Goal: Obtain resource: Obtain resource

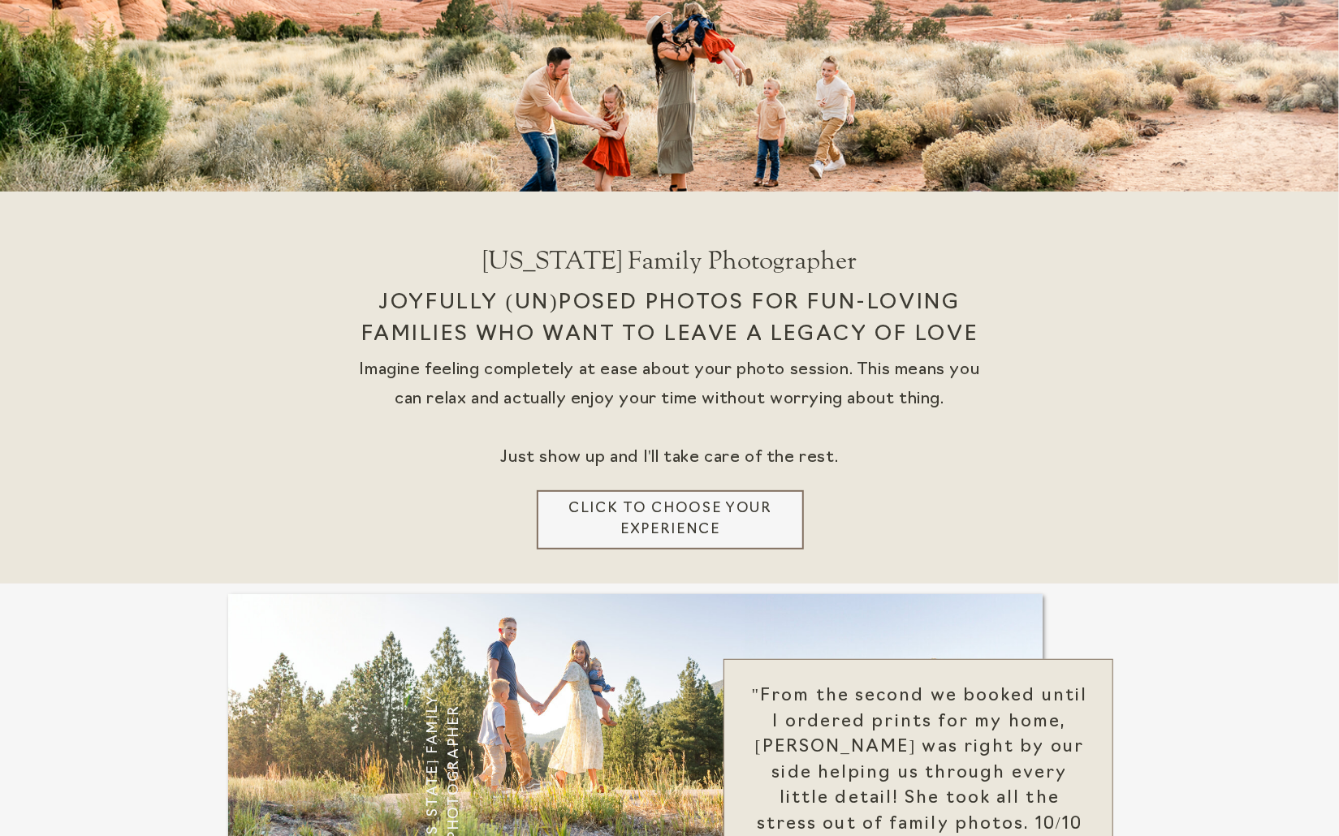
click at [770, 501] on h3 "Click to choose your experience" at bounding box center [670, 519] width 229 height 43
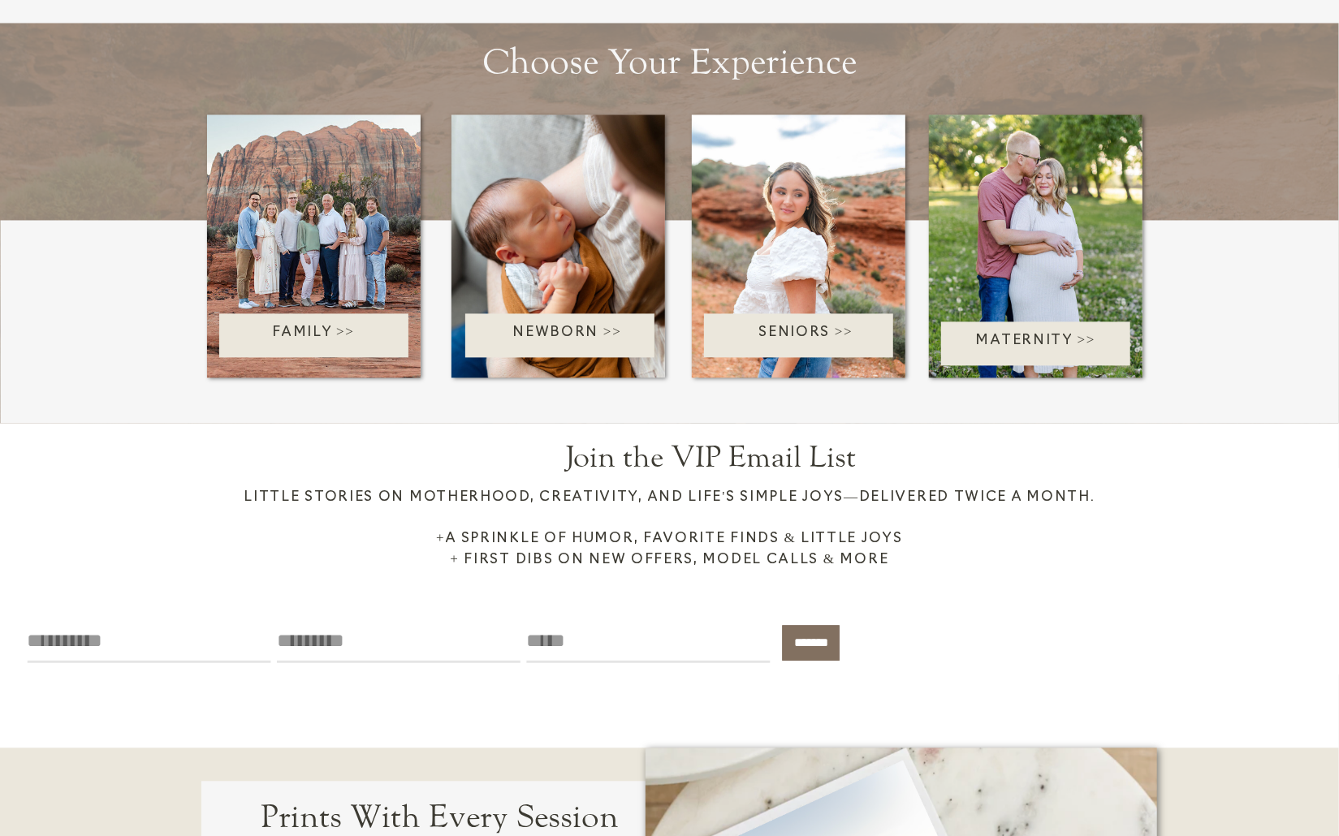
scroll to position [2029, 0]
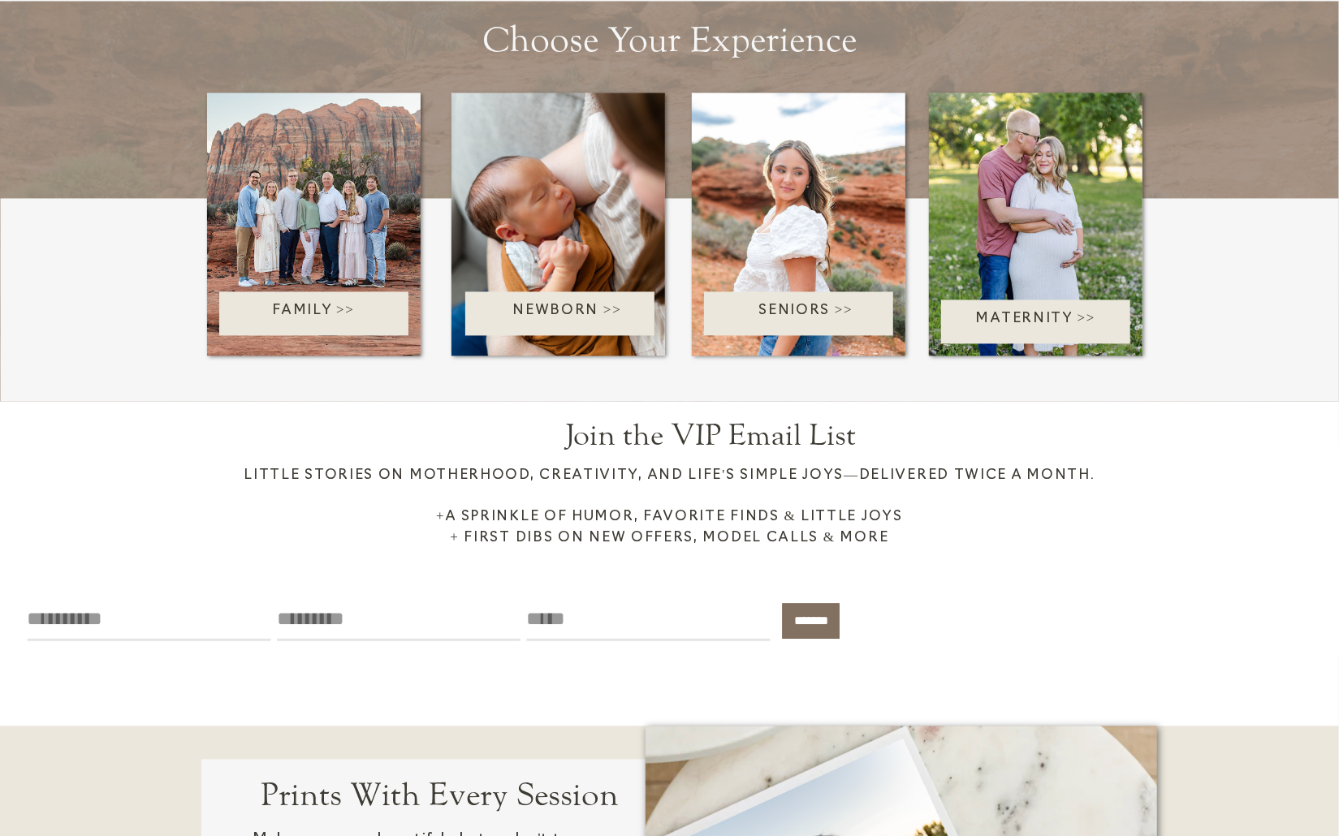
click at [344, 318] on p "Family >>" at bounding box center [313, 313] width 231 height 26
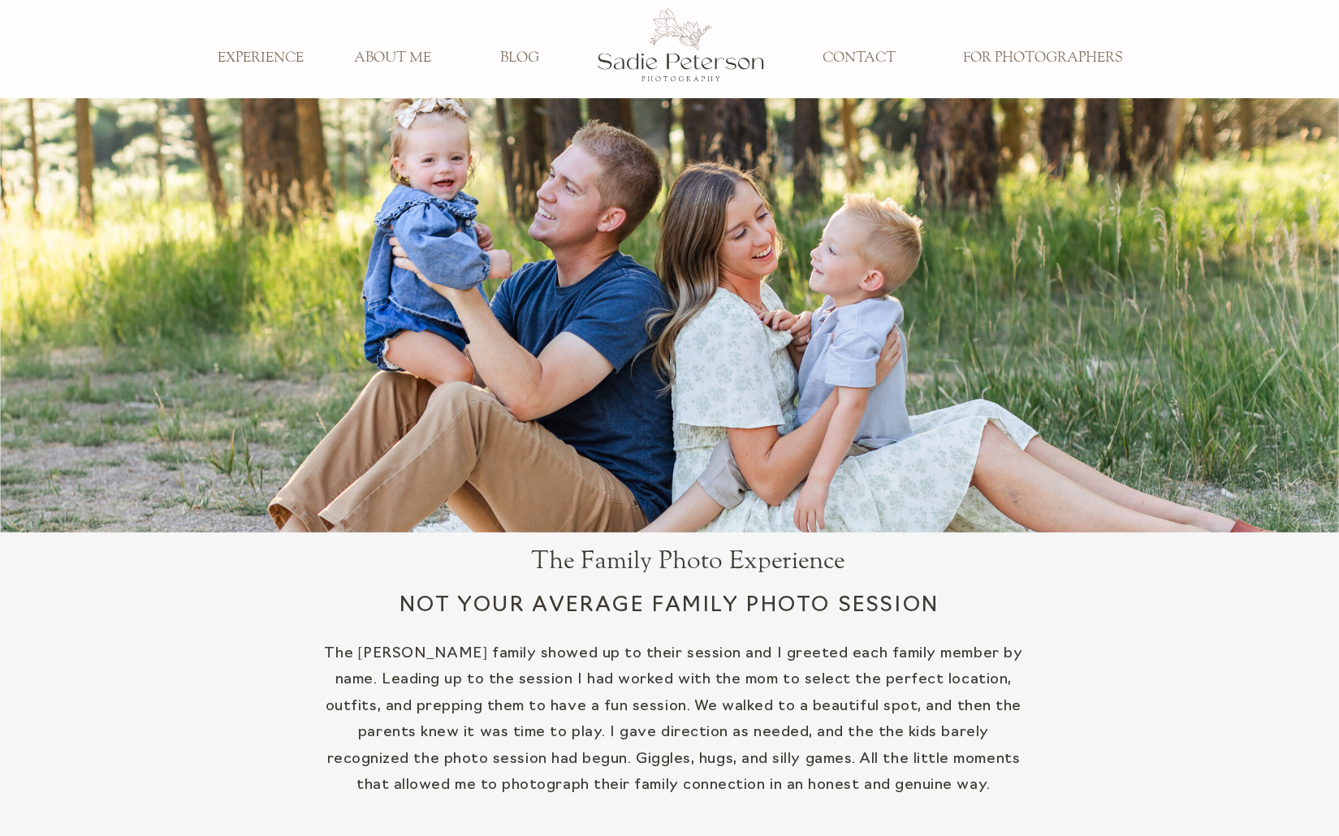
click at [401, 58] on h3 "ABOUT ME" at bounding box center [392, 59] width 107 height 18
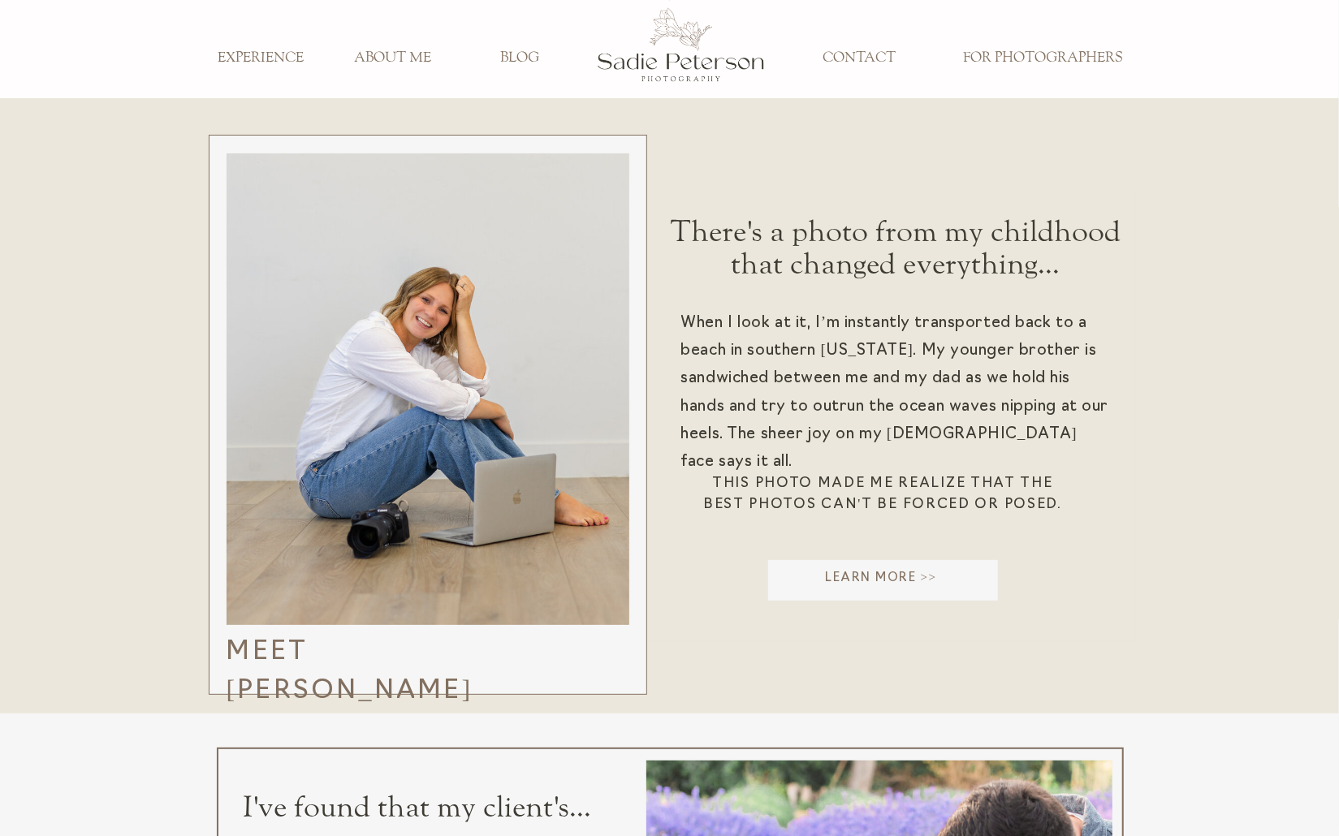
click at [1018, 50] on h3 "FOR PHOTOGRAPHERS" at bounding box center [1042, 59] width 183 height 18
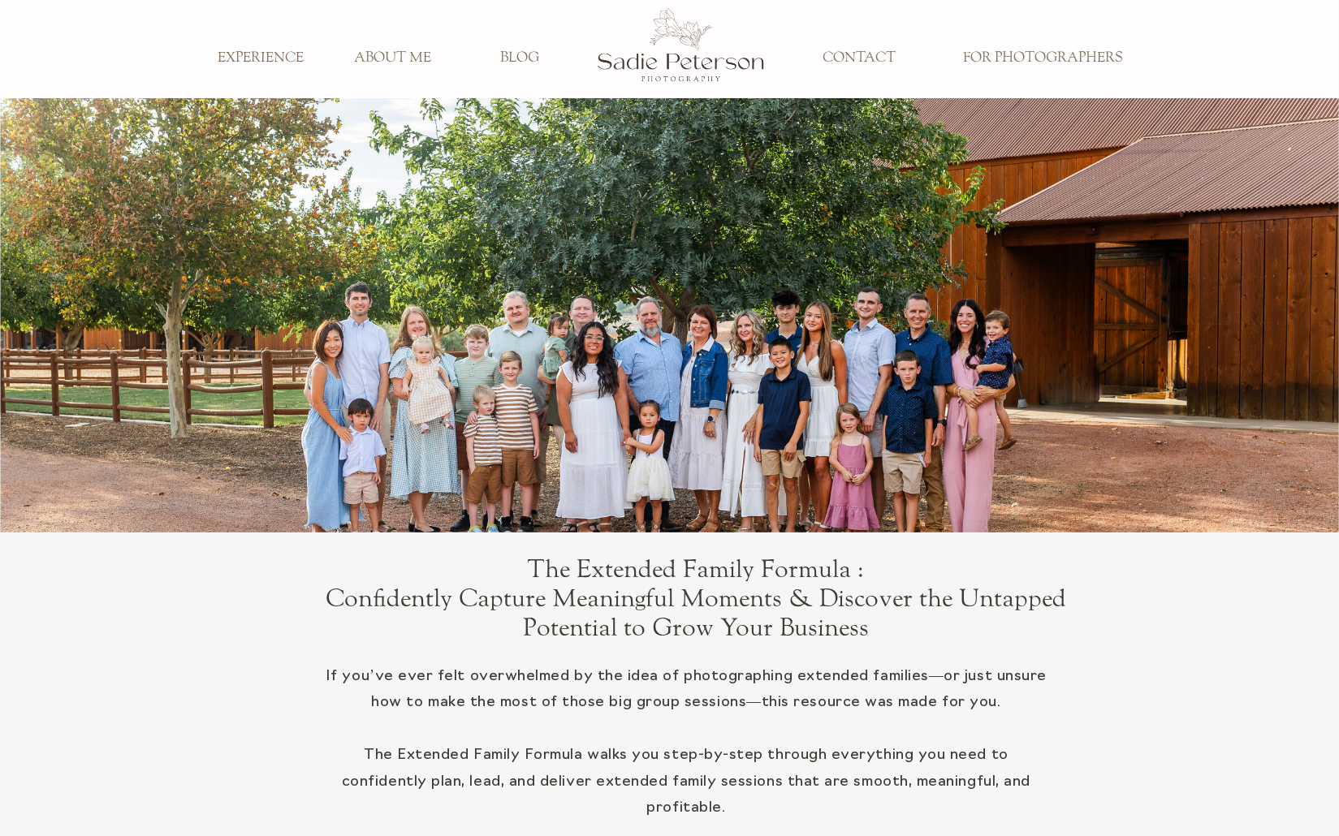
click at [875, 52] on h3 "CONTACT" at bounding box center [859, 59] width 107 height 18
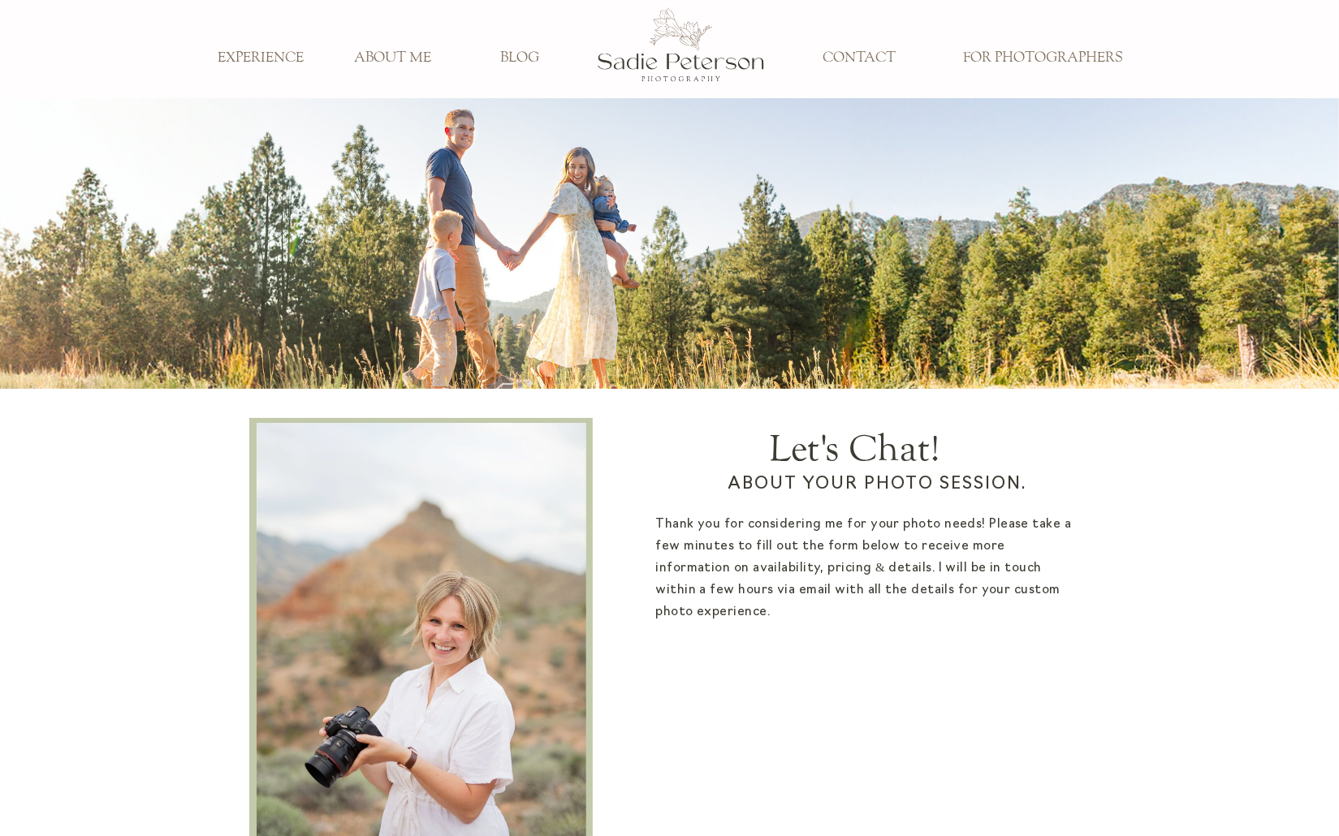
click at [268, 63] on h3 "EXPERIENCE" at bounding box center [261, 59] width 107 height 18
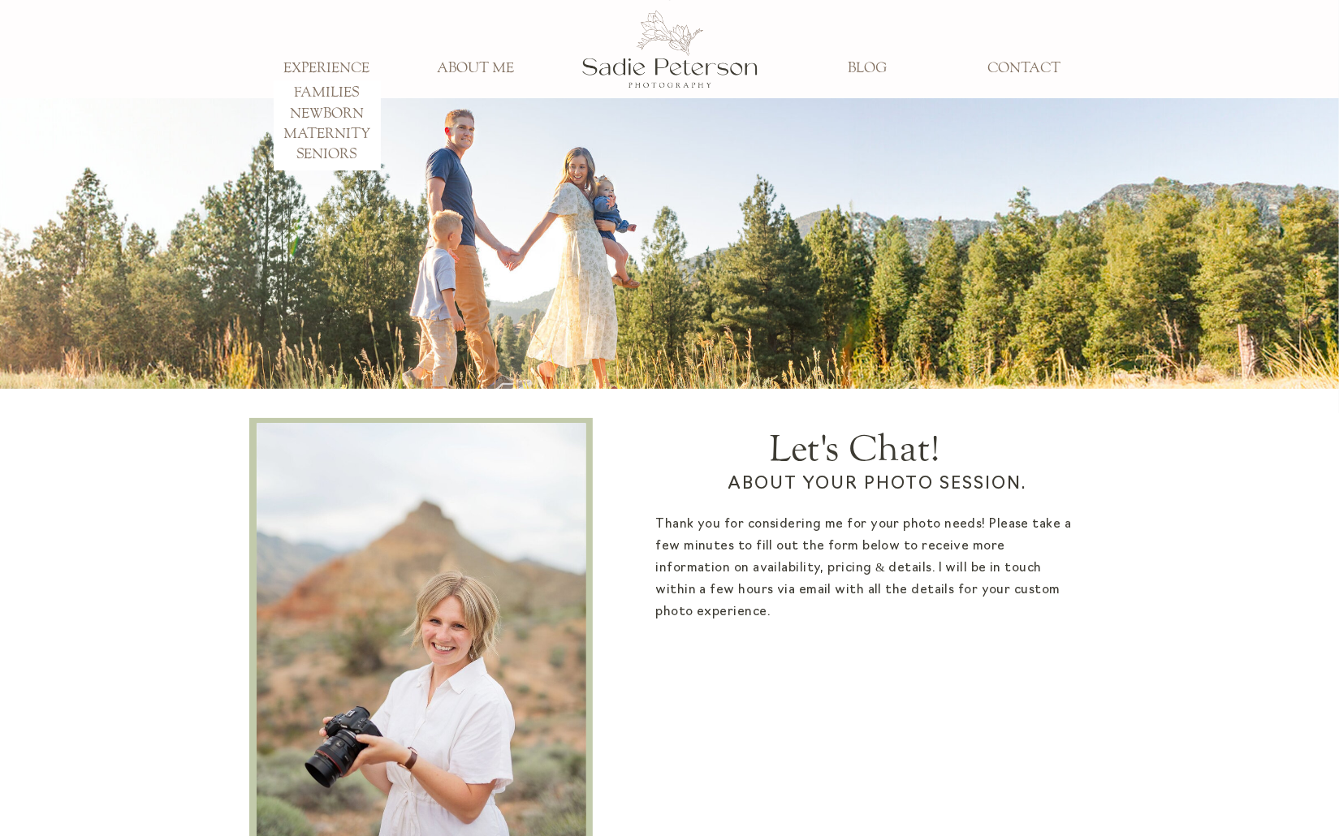
click at [328, 88] on h3 "FAMILIES" at bounding box center [327, 93] width 107 height 18
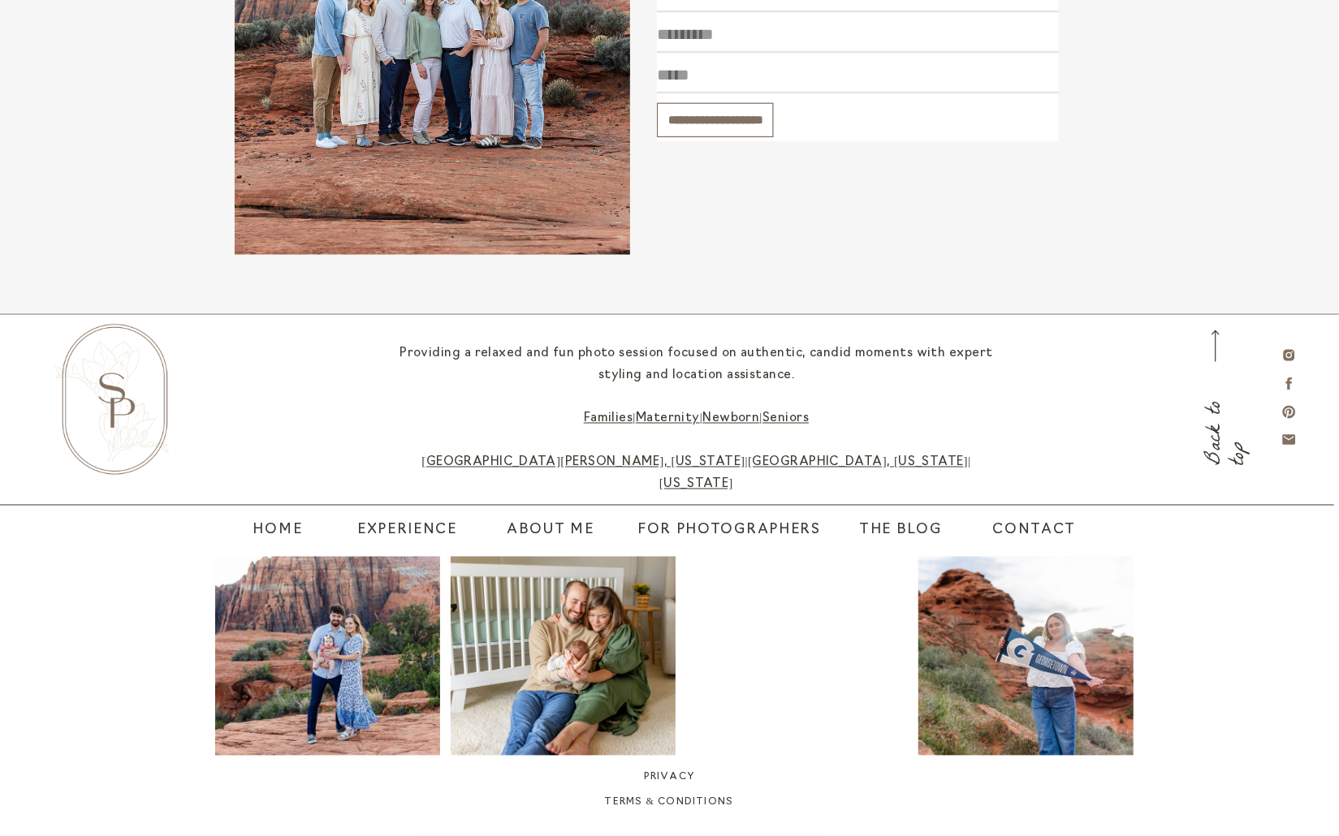
scroll to position [5607, 0]
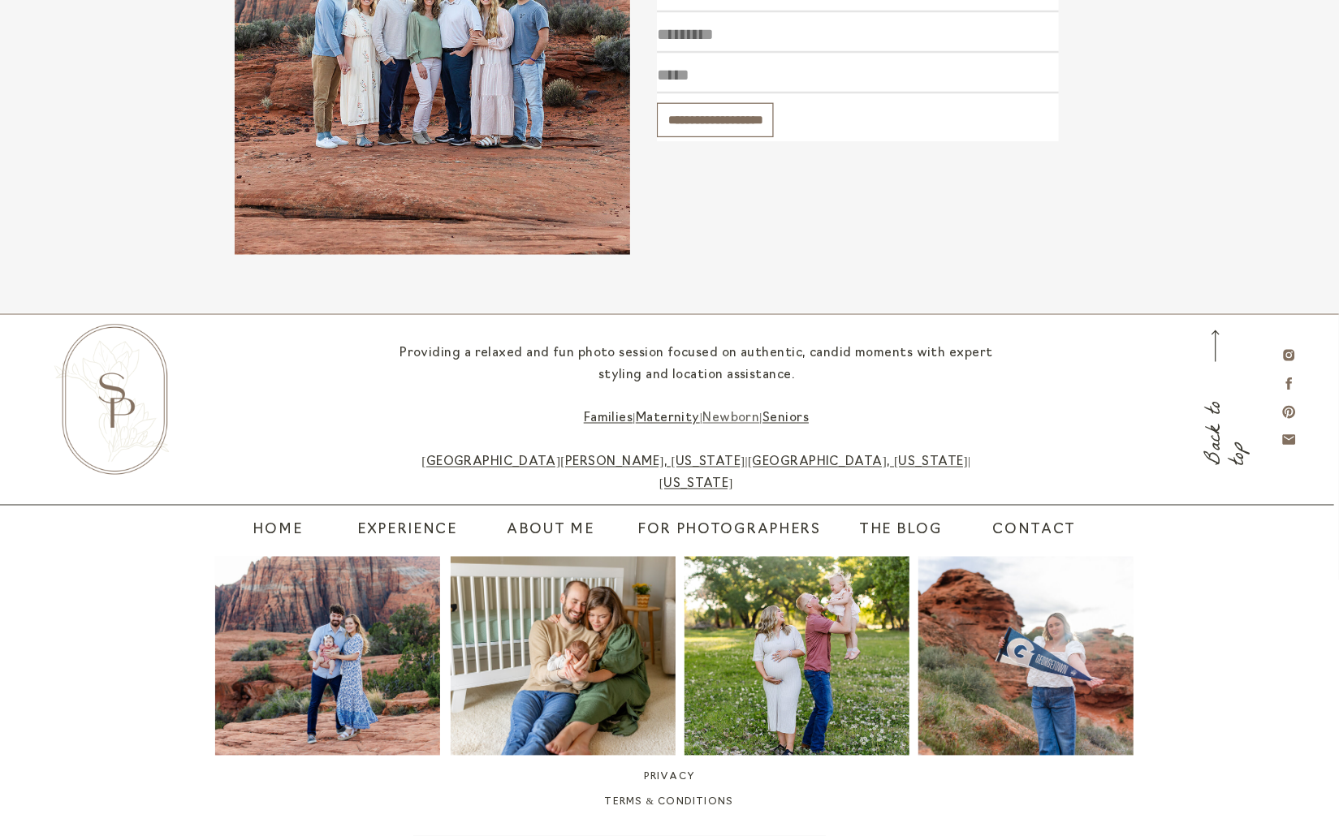
click at [718, 416] on link "Newborn" at bounding box center [730, 419] width 57 height 12
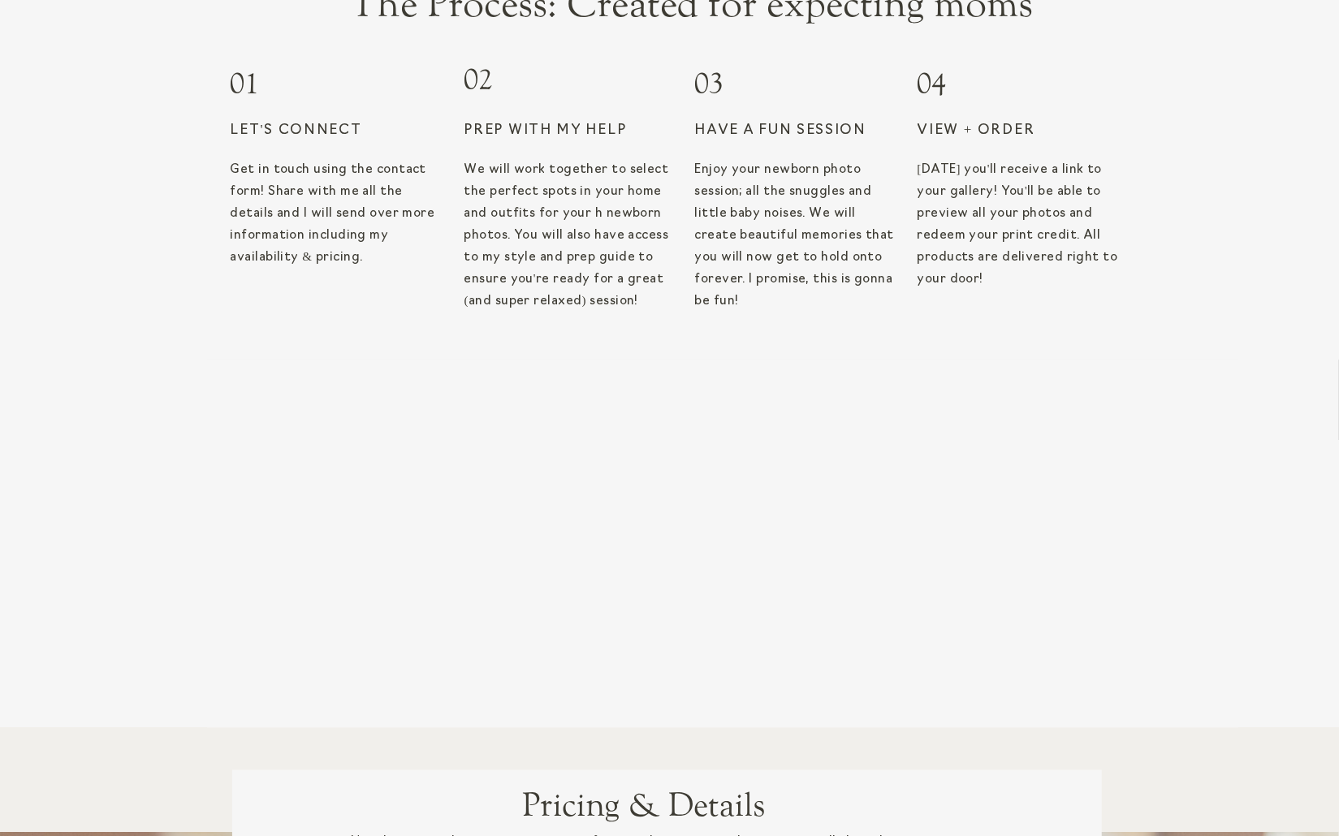
scroll to position [636, 0]
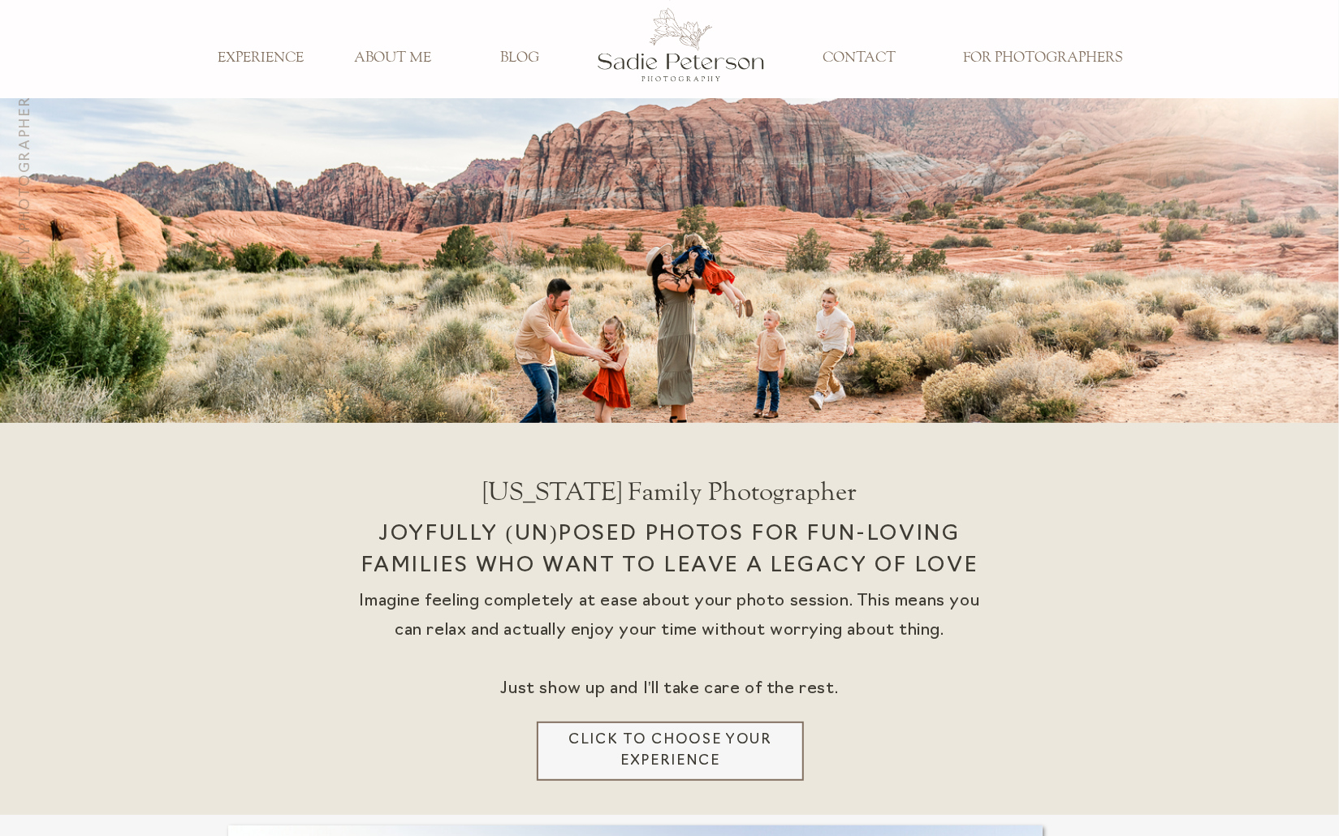
click at [1046, 53] on h3 "FOR PHOTOGRAPHERS" at bounding box center [1042, 59] width 183 height 18
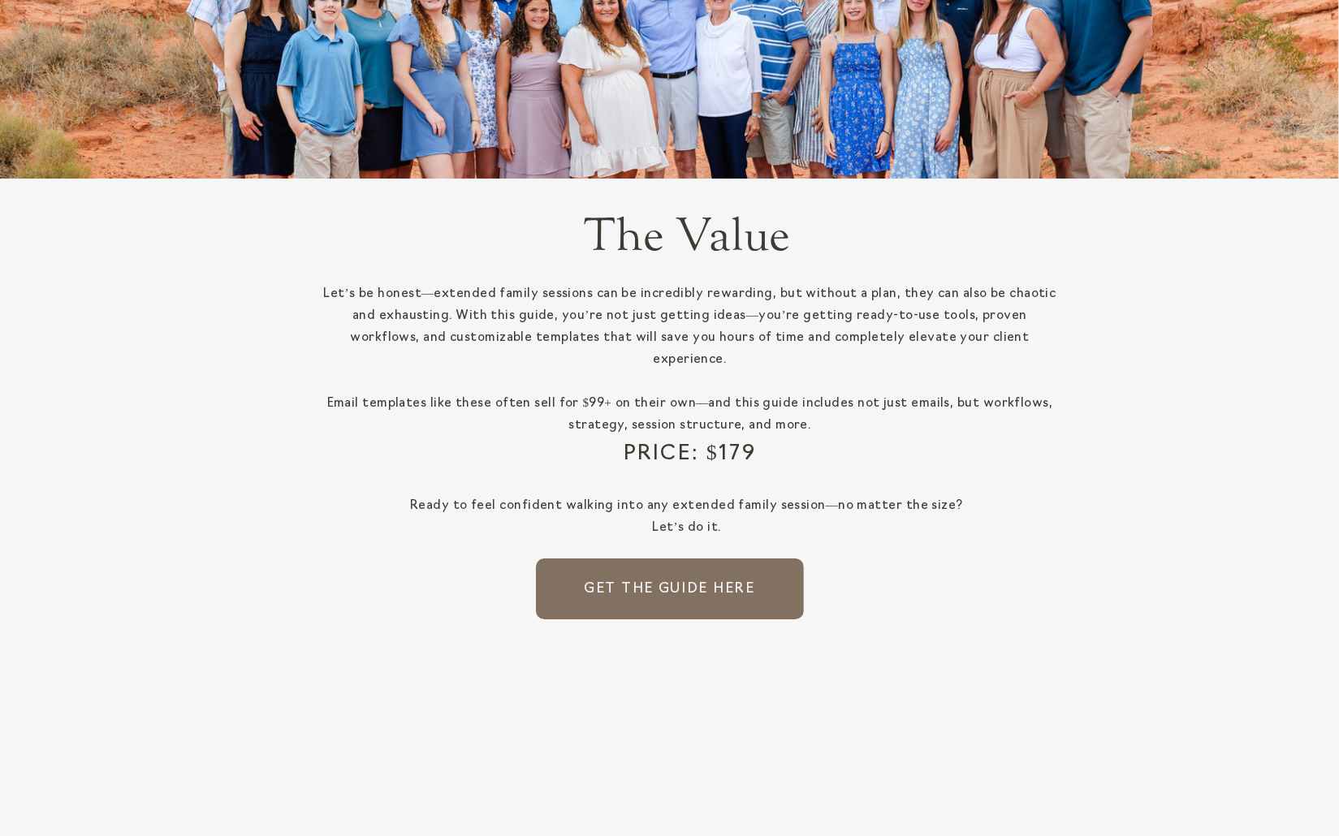
scroll to position [3552, 0]
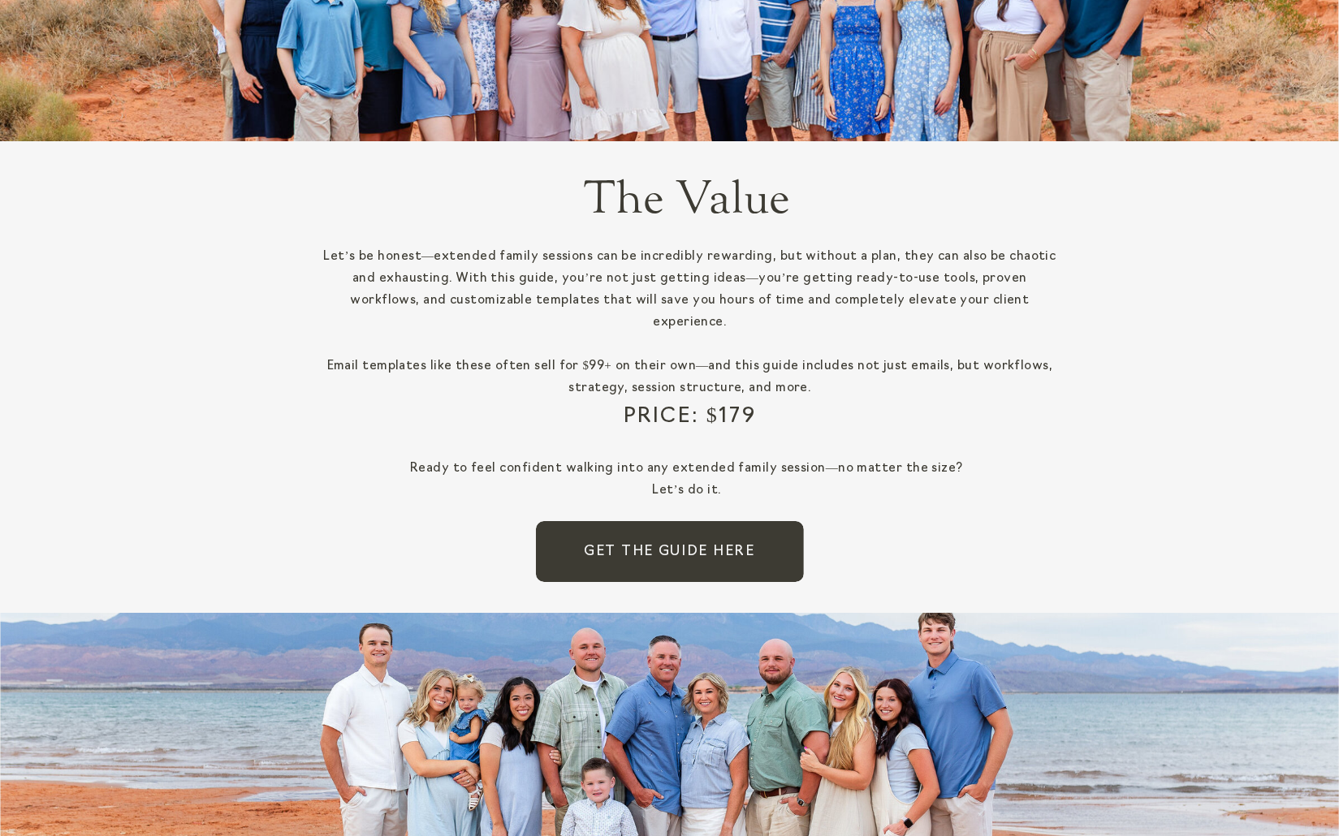
click at [638, 542] on span "GEt the Guide HERE" at bounding box center [669, 551] width 171 height 21
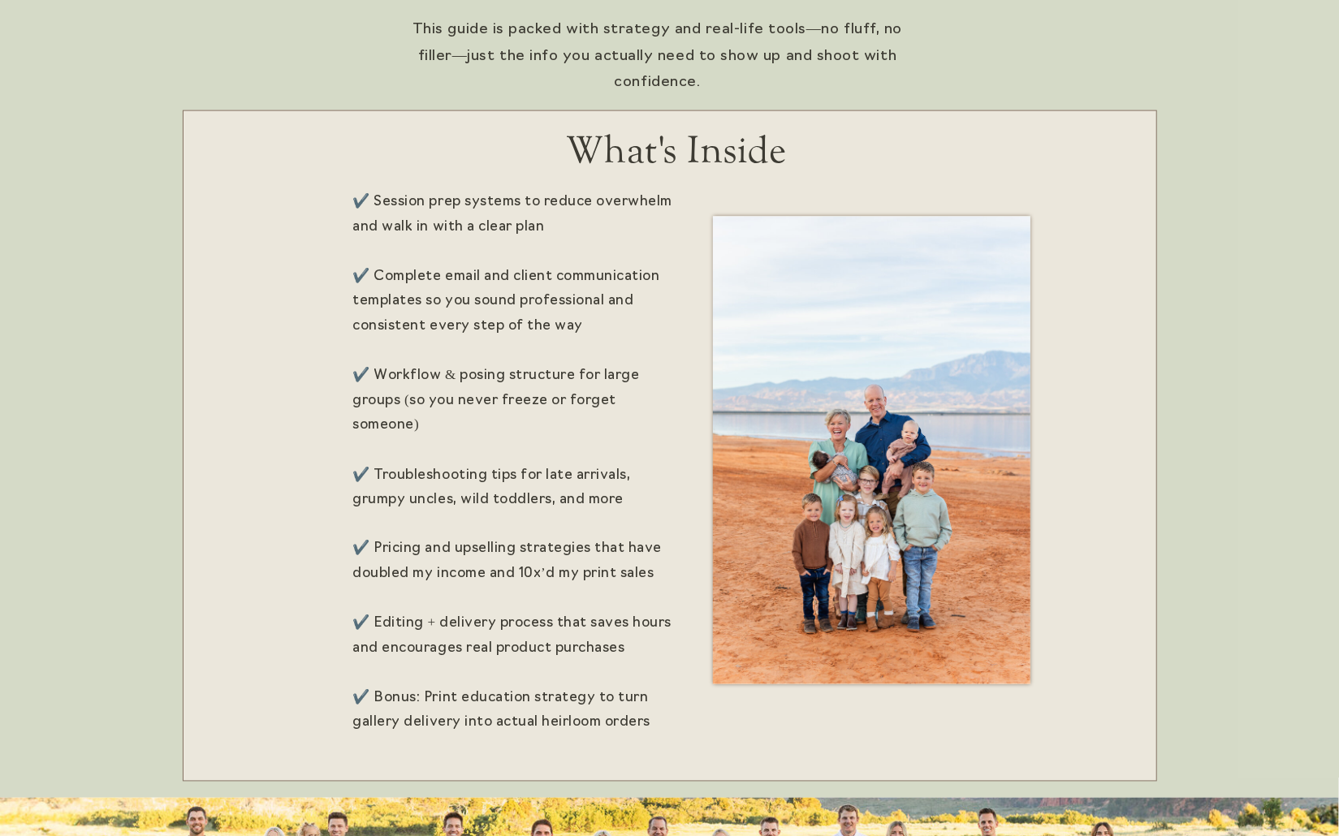
scroll to position [1490, 0]
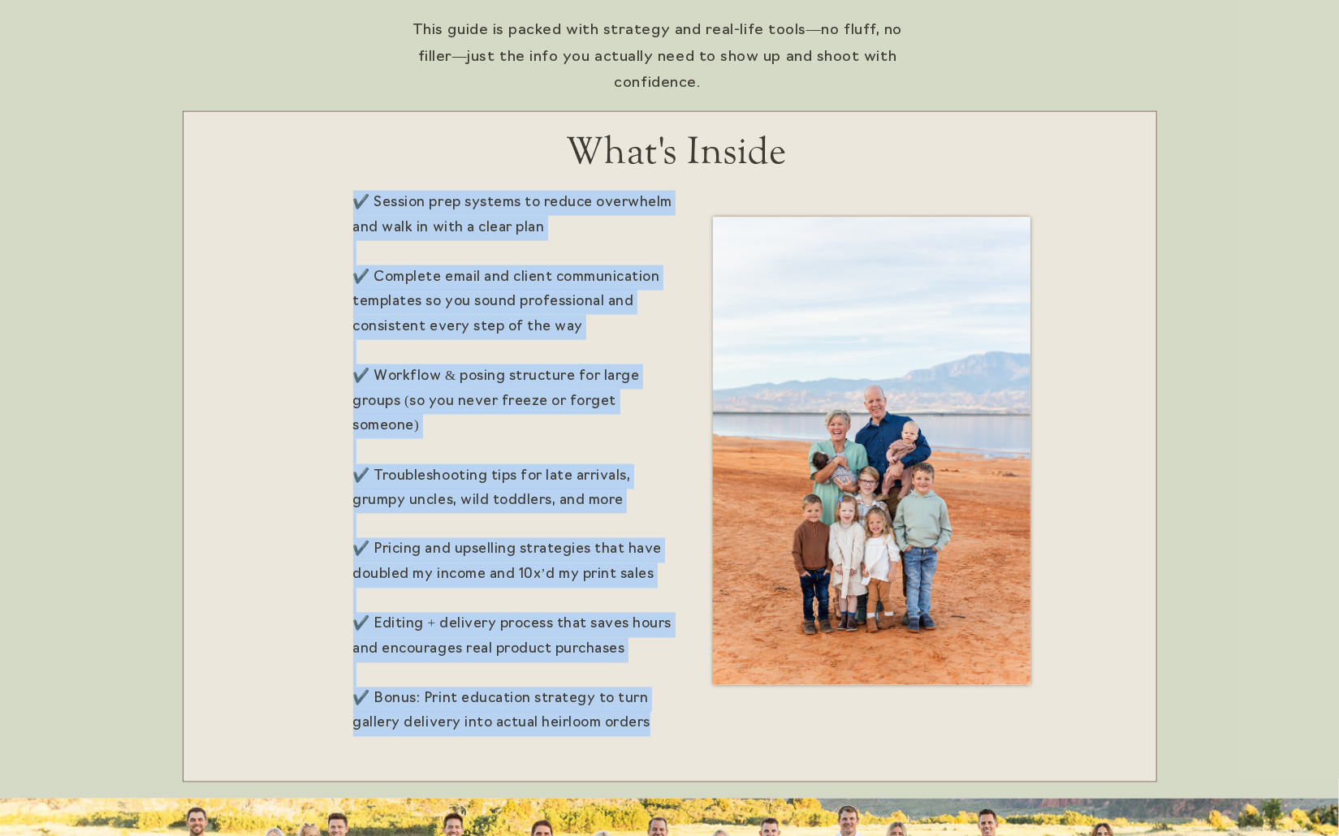
drag, startPoint x: 351, startPoint y: 205, endPoint x: 651, endPoint y: 722, distance: 598.7
click at [651, 722] on div "✔️ Session prep systems to reduce overwhelm and walk in with a clear plan ✔️ Co…" at bounding box center [670, 296] width 974 height 1006
copy div "✔️ Session prep systems to reduce overwhelm and walk in with a clear plan ✔️ Co…"
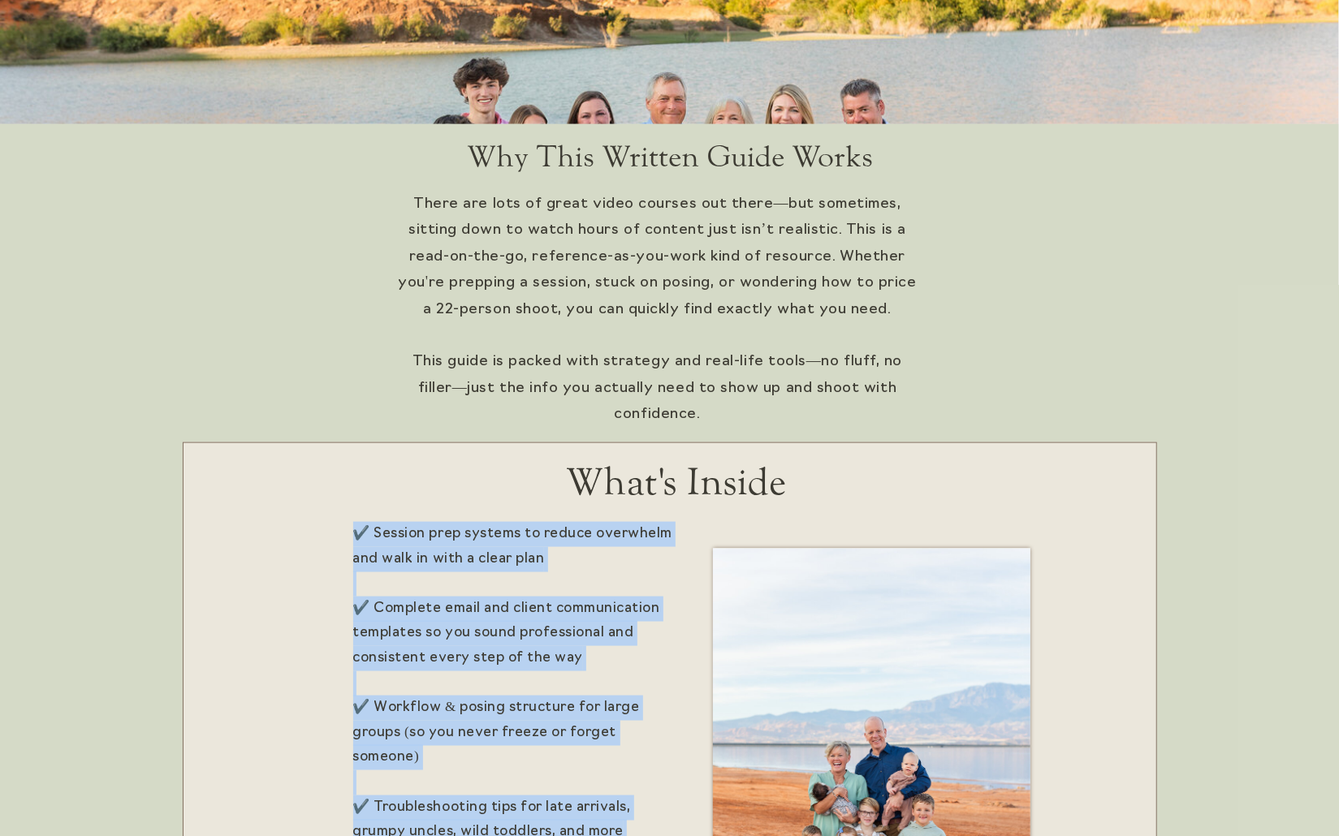
scroll to position [1146, 0]
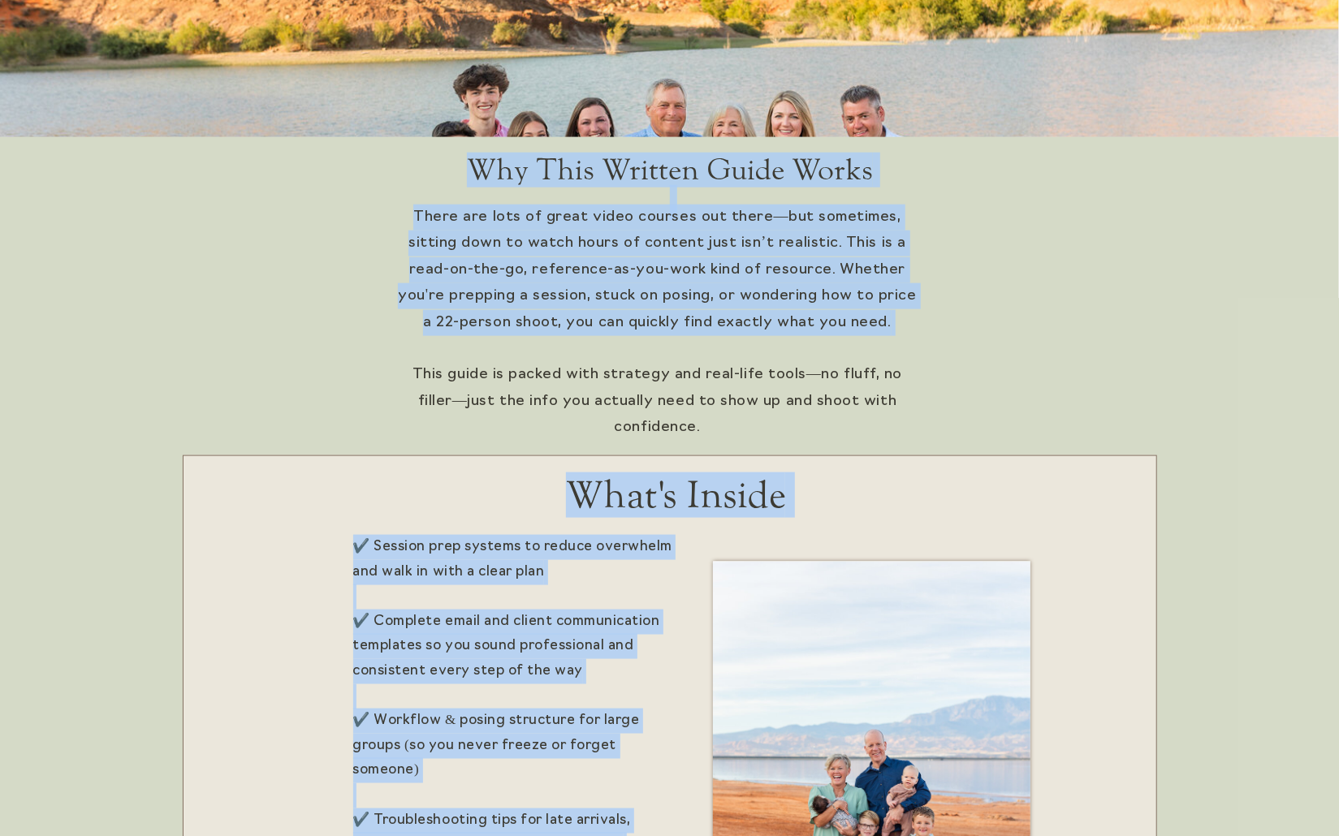
drag, startPoint x: 390, startPoint y: 219, endPoint x: 683, endPoint y: 356, distance: 323.2
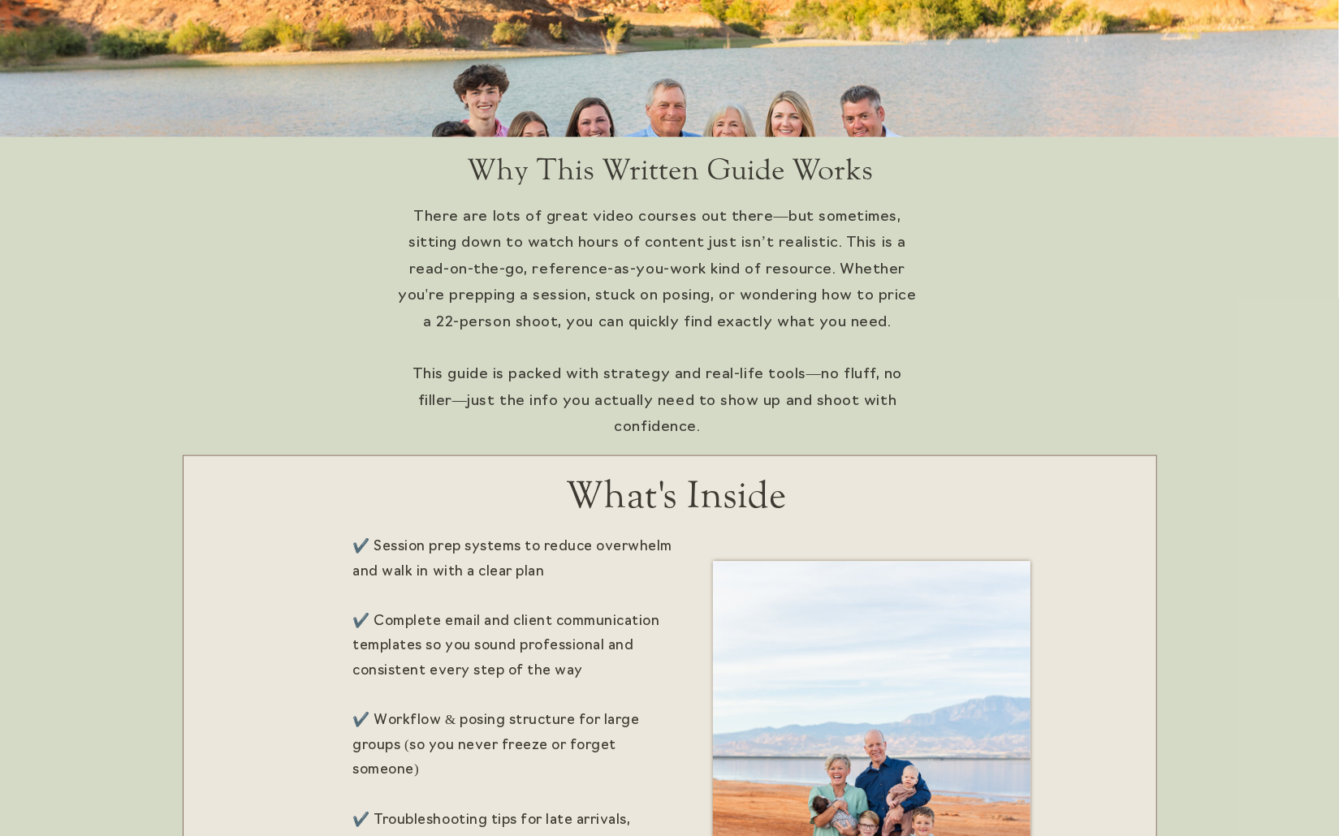
click at [734, 369] on p "There are lots of great video courses out there—but sometimes, sitting down to …" at bounding box center [657, 309] width 524 height 209
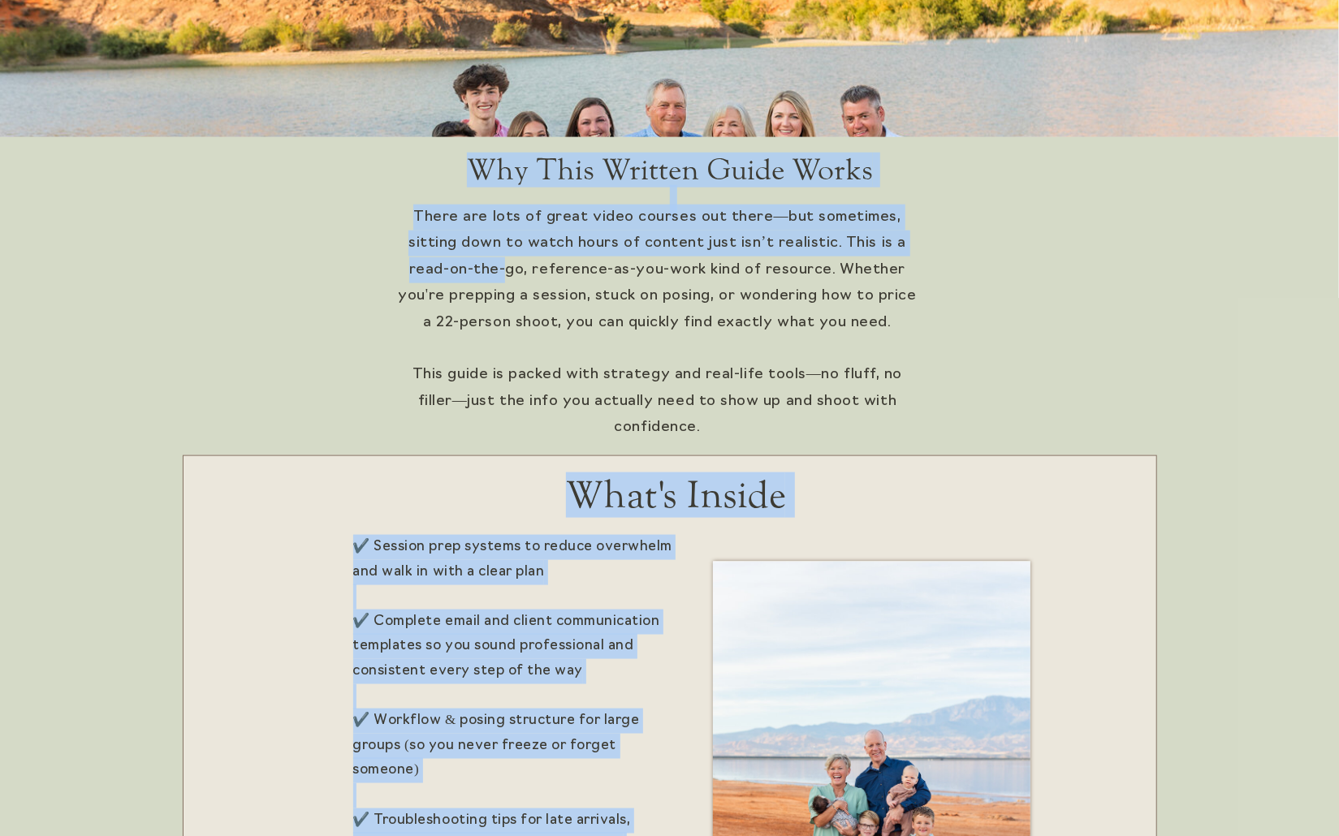
drag, startPoint x: 926, startPoint y: 401, endPoint x: 451, endPoint y: 266, distance: 493.6
click at [451, 266] on p "There are lots of great video courses out there—but sometimes, sitting down to …" at bounding box center [657, 309] width 524 height 209
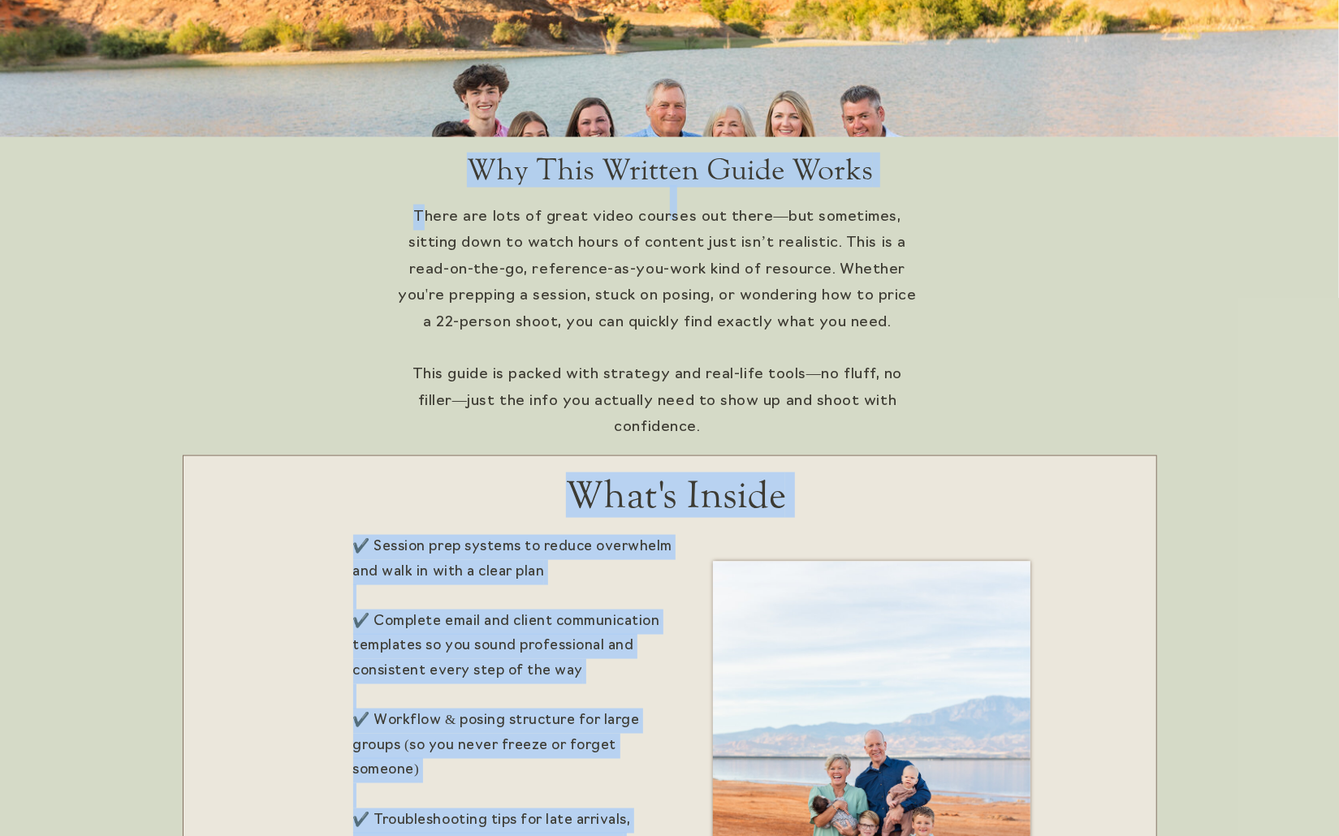
drag, startPoint x: 403, startPoint y: 216, endPoint x: 925, endPoint y: 399, distance: 554.0
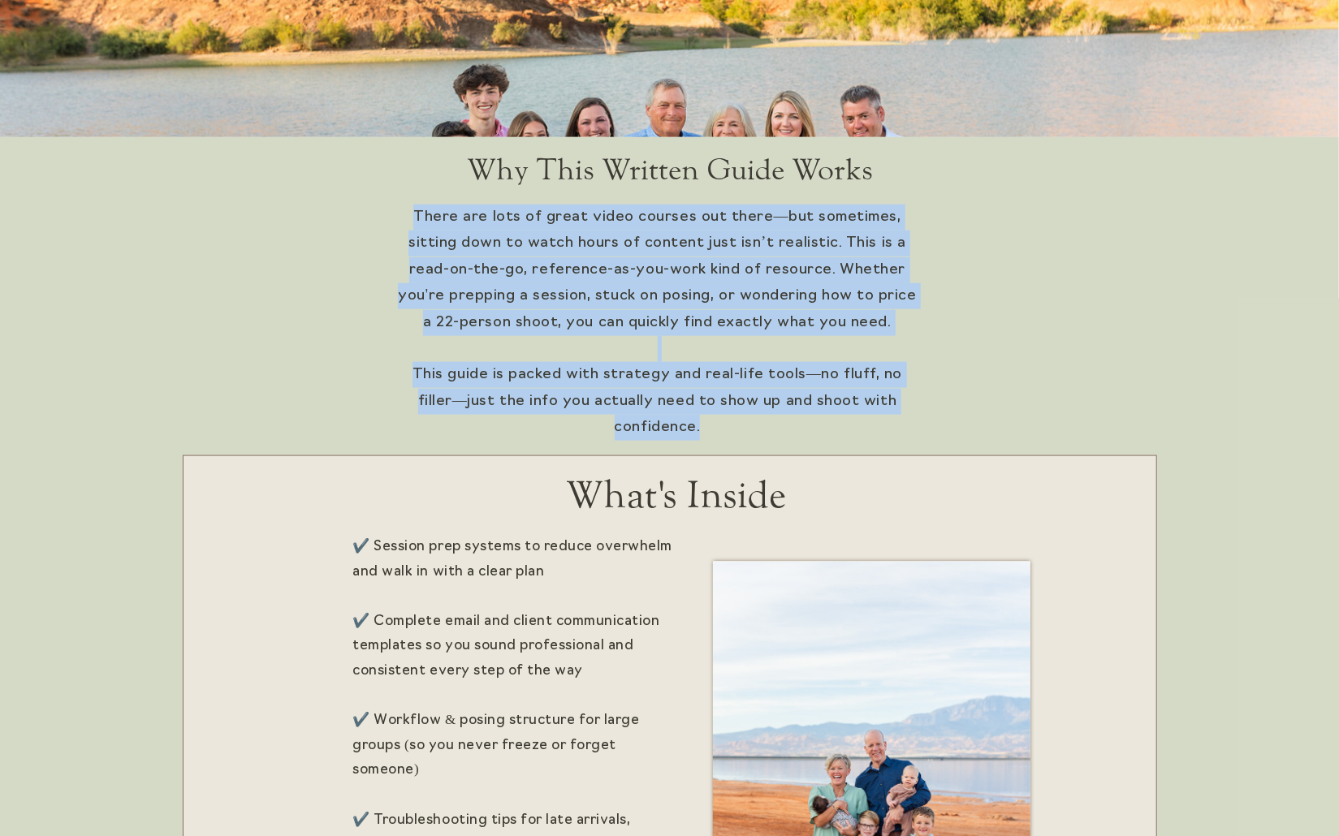
drag, startPoint x: 919, startPoint y: 396, endPoint x: 398, endPoint y: 219, distance: 550.4
click at [398, 219] on p "There are lots of great video courses out there—but sometimes, sitting down to …" at bounding box center [657, 309] width 524 height 209
copy p "There are lots of great video courses out there—but sometimes, sitting down to …"
